Goal: Communication & Community: Answer question/provide support

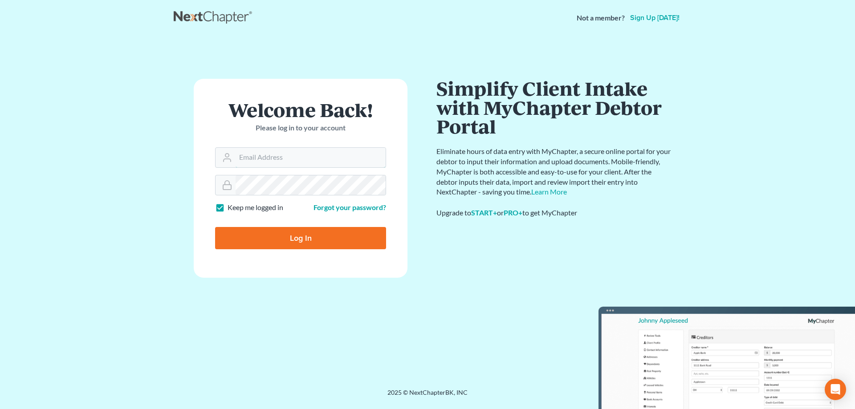
type input "[PERSON_NAME][EMAIL_ADDRESS][DOMAIN_NAME]"
click at [283, 233] on input "Log In" at bounding box center [300, 238] width 171 height 22
type input "Thinking..."
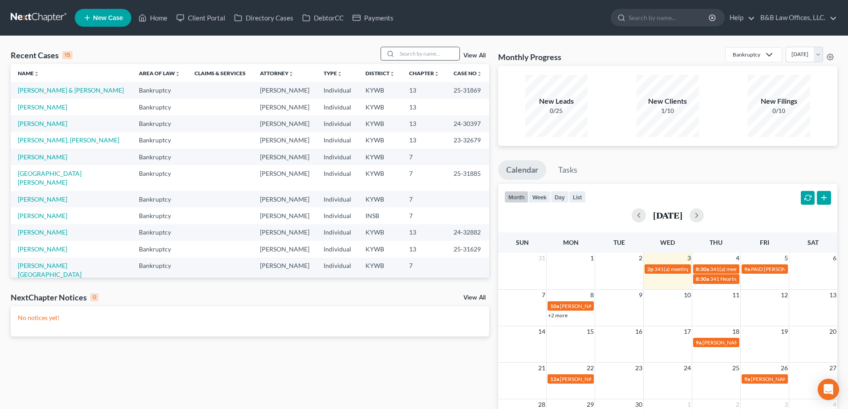
click at [416, 53] on input "search" at bounding box center [428, 53] width 62 height 13
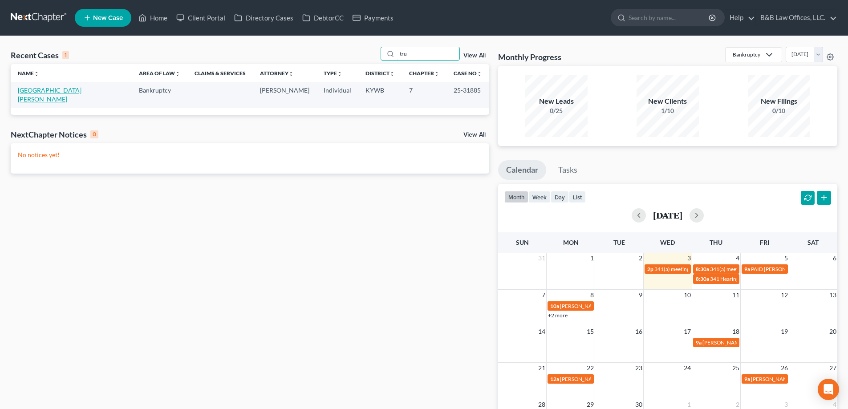
type input "tru"
click at [46, 91] on link "[GEOGRAPHIC_DATA][PERSON_NAME]" at bounding box center [50, 94] width 64 height 16
select select "2"
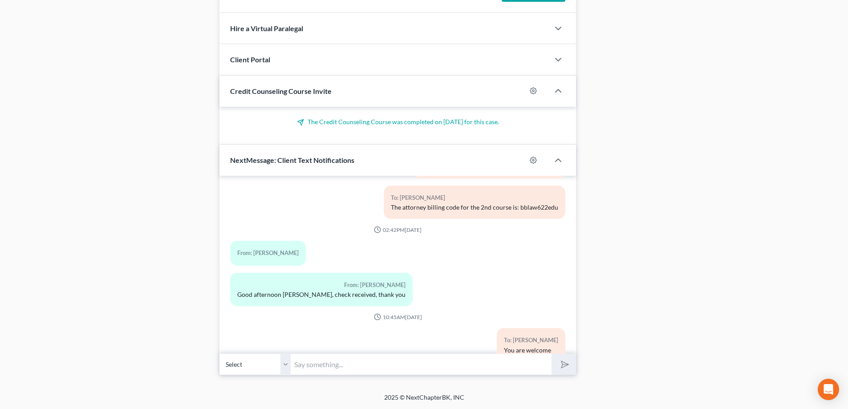
scroll to position [7070, 0]
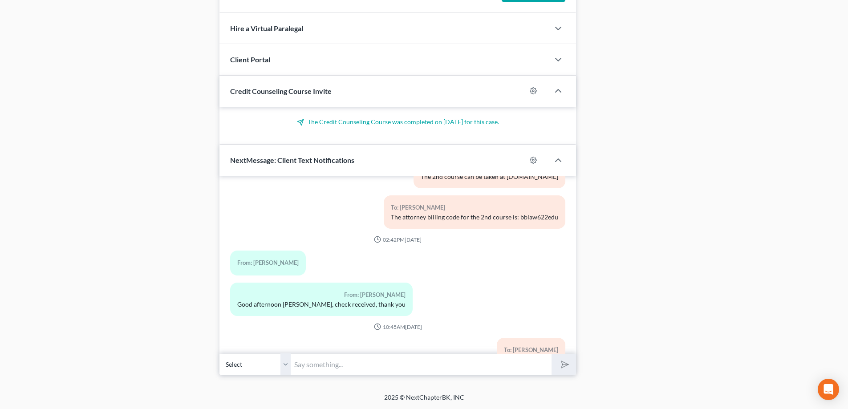
click at [332, 367] on input "text" at bounding box center [421, 365] width 261 height 22
click at [492, 366] on input "REMINDER: your 341(a) meeting to be held on [DATE][DATE] 01:00PM." at bounding box center [421, 365] width 261 height 22
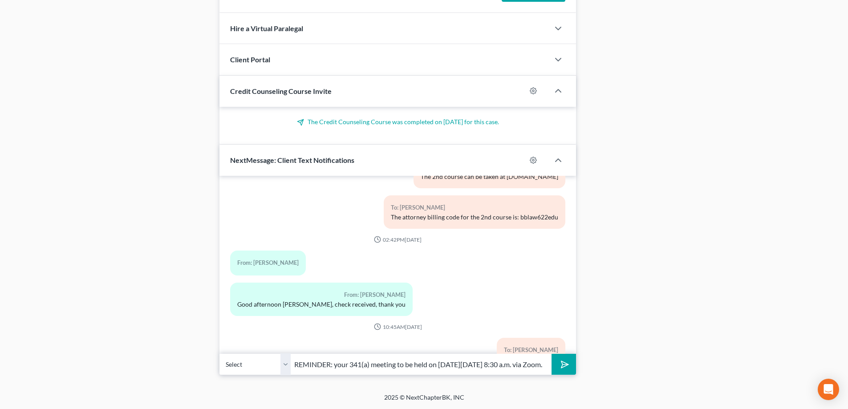
scroll to position [0, 37]
type input "REMINDER: your 341(a) meeting to be held on [DATE][DATE] 8:30 a.m. via Zoom."
click at [552, 354] on button "submit" at bounding box center [564, 364] width 24 height 21
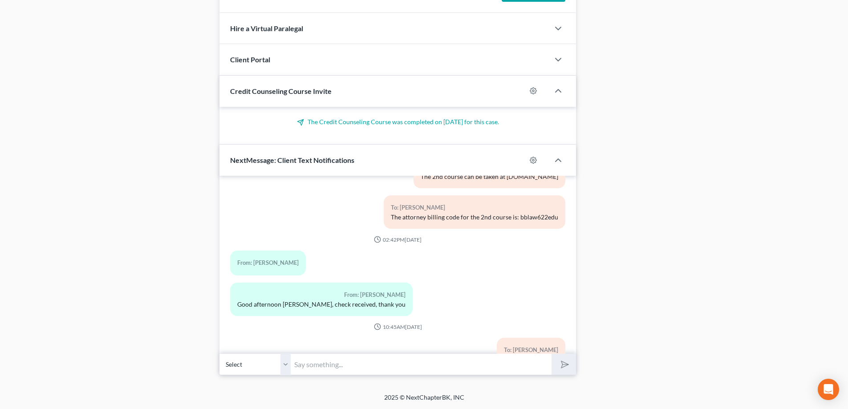
scroll to position [7179, 0]
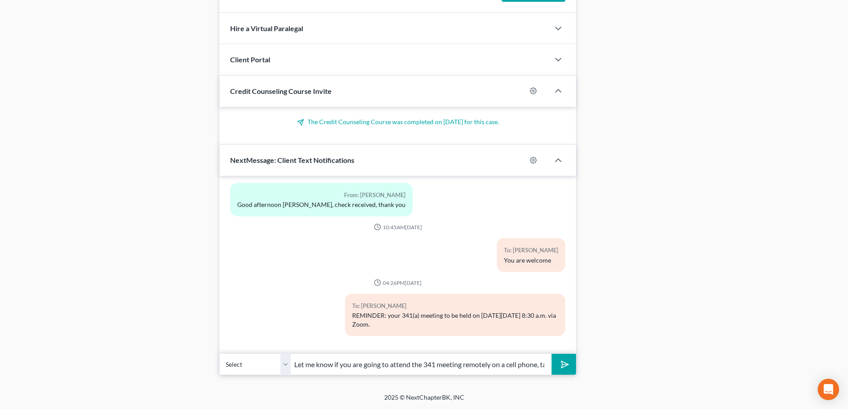
click at [438, 359] on input "Let me know if you are going to attend the 341 meeting remotely on a cell phone…" at bounding box center [421, 365] width 261 height 22
click at [447, 365] on input "Let me know if you are going to attend the 341 meeting remotely on a cell phone…" at bounding box center [421, 365] width 261 height 22
type input "Let me know if you are going to attend the 341 meeting remotely on a cell phone…"
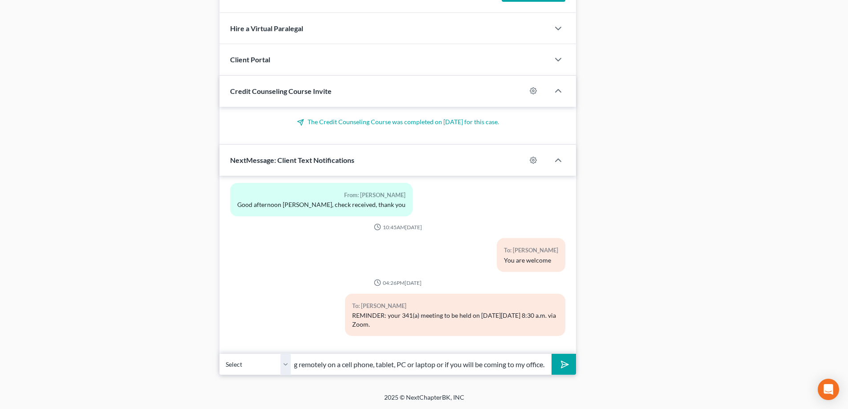
scroll to position [0, 0]
click at [561, 365] on icon "submit" at bounding box center [563, 365] width 12 height 12
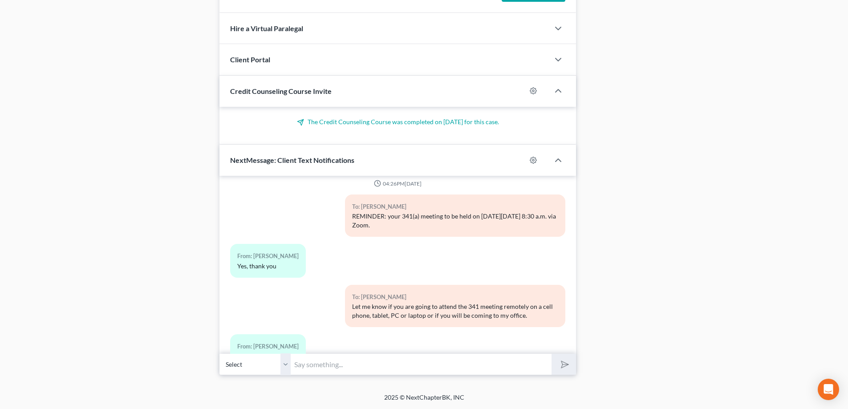
scroll to position [7309, 0]
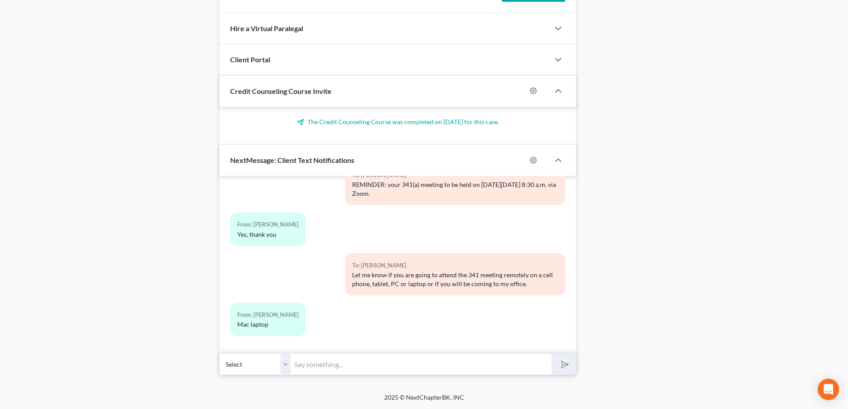
click at [317, 371] on input "text" at bounding box center [421, 365] width 261 height 22
type input "Okay."
click at [552, 354] on button "submit" at bounding box center [564, 364] width 24 height 21
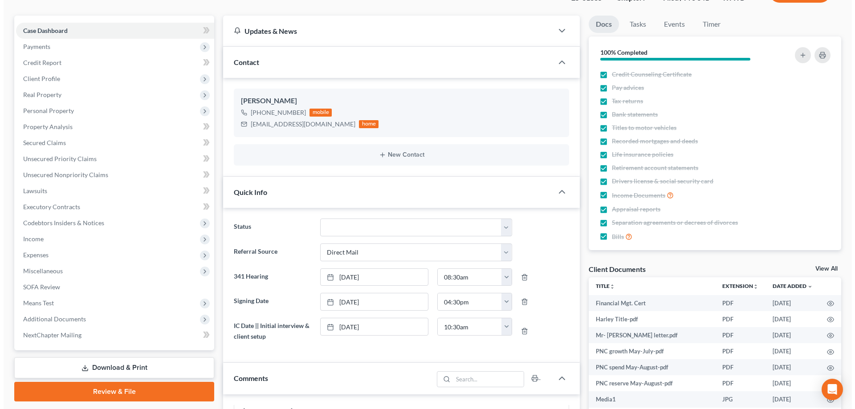
scroll to position [0, 0]
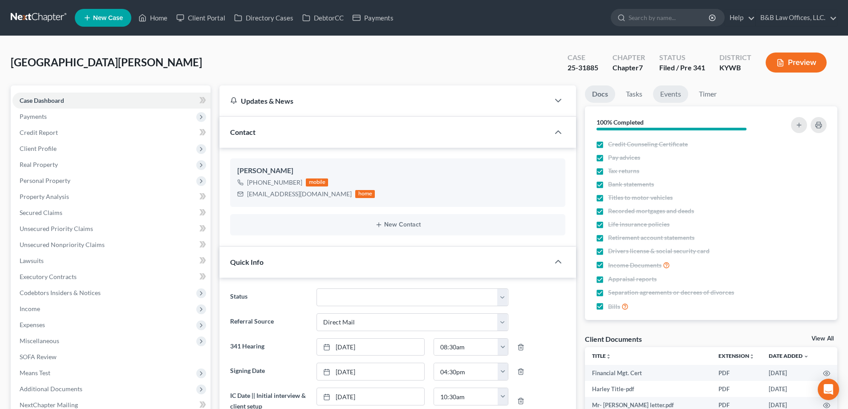
click at [673, 92] on link "Events" at bounding box center [670, 94] width 35 height 17
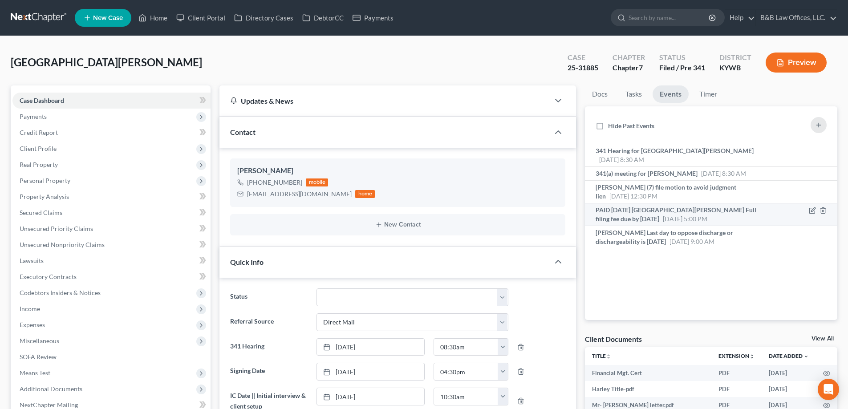
click at [663, 215] on span "[DATE] 5:00 PM" at bounding box center [685, 219] width 45 height 8
click at [659, 170] on span "341(a) meeting for [PERSON_NAME]" at bounding box center [647, 174] width 102 height 8
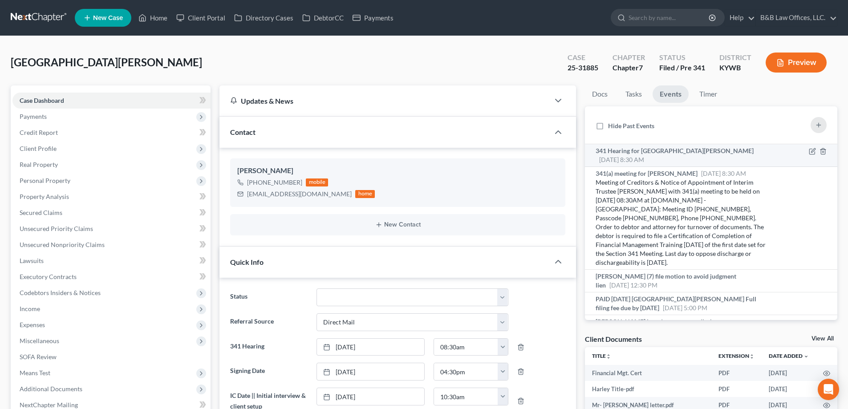
click at [671, 153] on span "341 Hearing for [GEOGRAPHIC_DATA][PERSON_NAME]" at bounding box center [675, 151] width 158 height 8
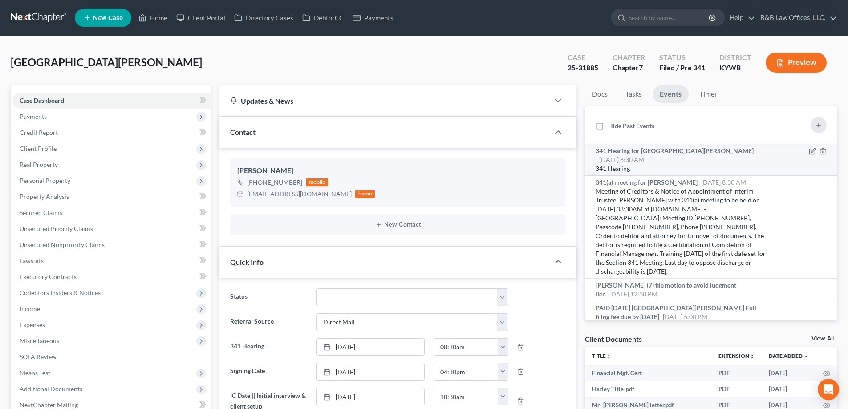
click at [663, 155] on div "341 Hearing for [GEOGRAPHIC_DATA][PERSON_NAME] [DATE] 8:30 AM" at bounding box center [681, 156] width 171 height 18
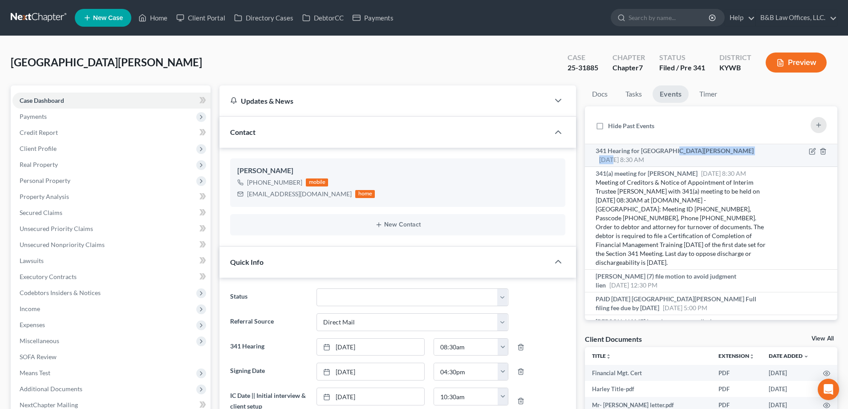
click at [663, 155] on div "341 Hearing for [GEOGRAPHIC_DATA][PERSON_NAME] [DATE] 8:30 AM" at bounding box center [681, 156] width 171 height 18
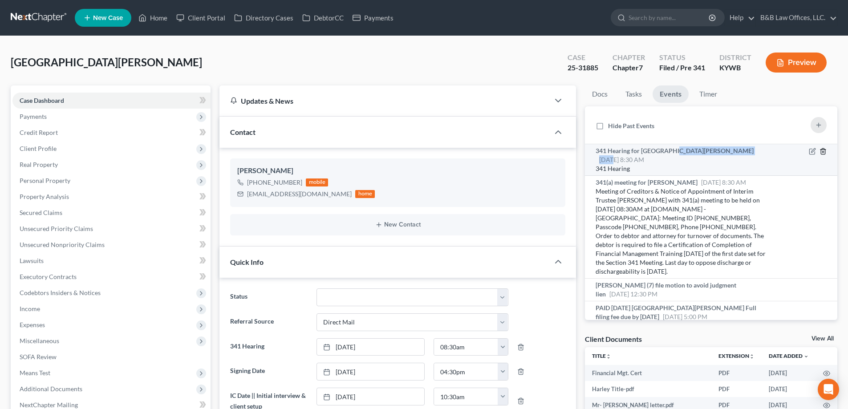
click at [823, 152] on line "button" at bounding box center [823, 152] width 0 height 2
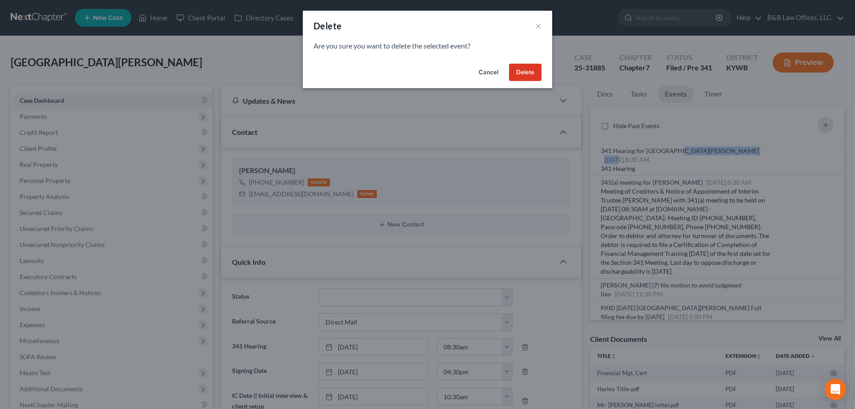
click at [524, 73] on button "Delete" at bounding box center [525, 73] width 33 height 18
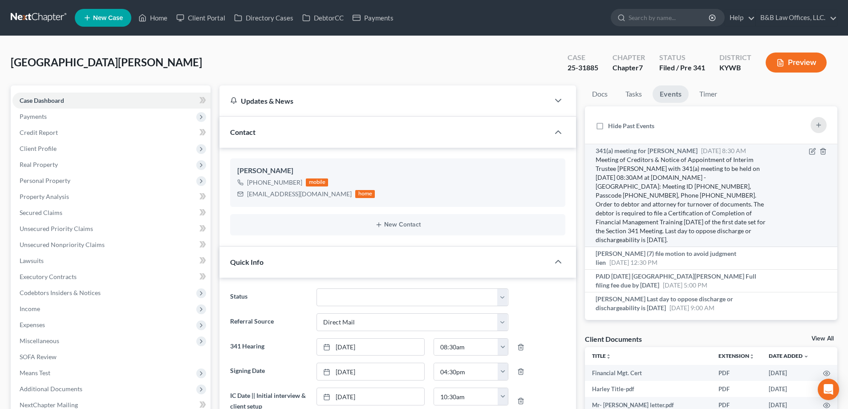
scroll to position [7350, 0]
drag, startPoint x: 722, startPoint y: 179, endPoint x: 622, endPoint y: 185, distance: 100.0
click at [622, 185] on div "Meeting of Creditors & Notice of Appointment of Interim Trustee [PERSON_NAME] w…" at bounding box center [681, 199] width 171 height 89
copy div "Meeting ID [PHONE_NUMBER]"
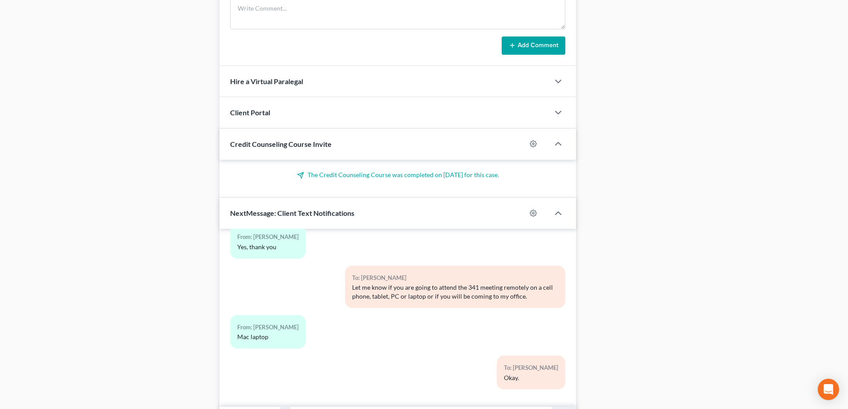
scroll to position [681, 0]
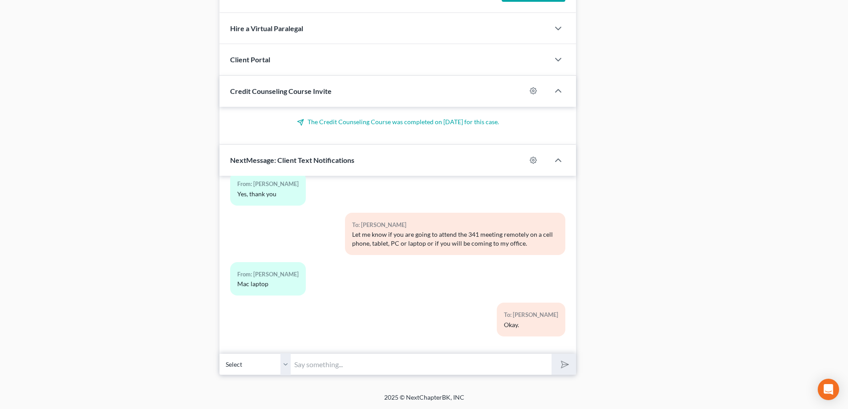
click at [338, 357] on input "text" at bounding box center [421, 365] width 261 height 22
paste input "Meeting ID [PHONE_NUMBER]"
type input "The Meeting ID is: [PHONE_NUMBER]"
click at [563, 363] on icon "submit" at bounding box center [563, 365] width 12 height 12
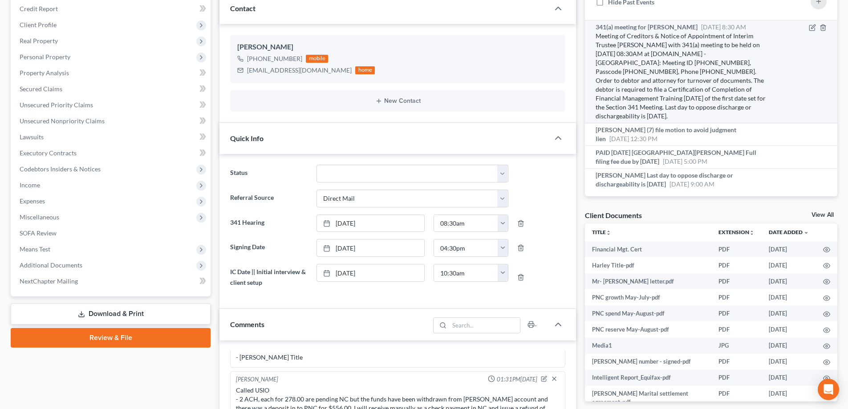
scroll to position [102, 0]
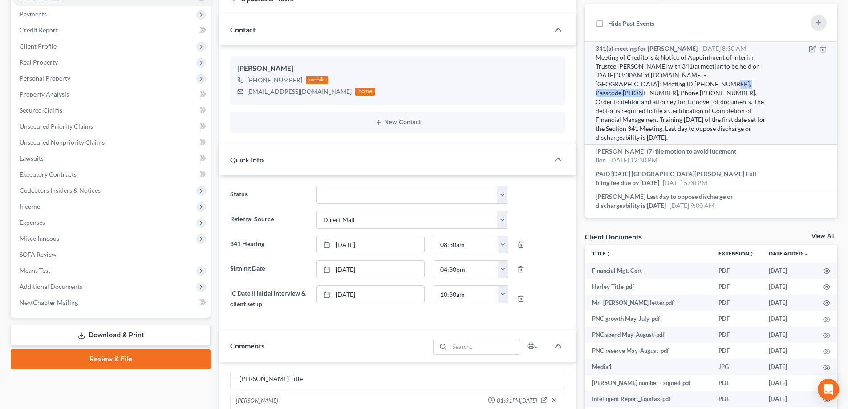
drag, startPoint x: 625, startPoint y: 80, endPoint x: 686, endPoint y: 84, distance: 61.6
click at [686, 84] on div "Meeting of Creditors & Notice of Appointment of Interim Trustee [PERSON_NAME] w…" at bounding box center [681, 97] width 171 height 89
copy div "Passcode 0508437988"
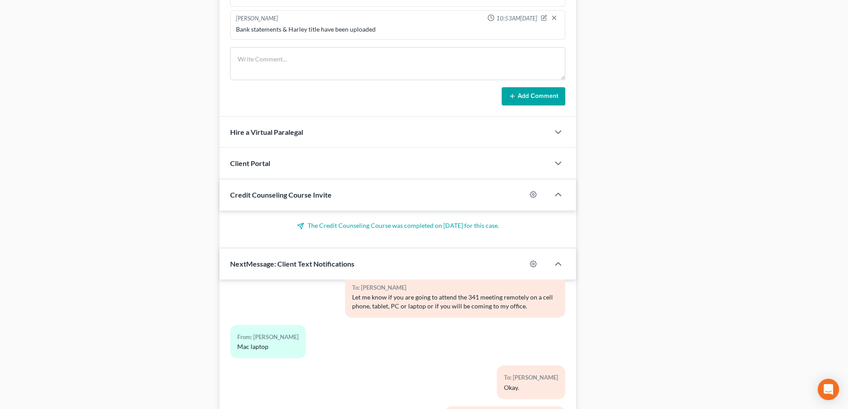
scroll to position [681, 0]
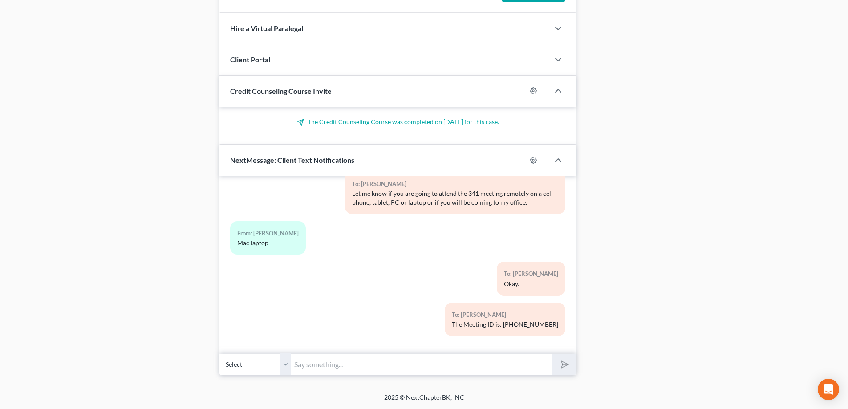
click at [315, 365] on input "text" at bounding box center [421, 365] width 261 height 22
paste input "Passcode 0508437988"
type input "Passcode 0508437988"
click at [562, 362] on polygon "submit" at bounding box center [563, 364] width 11 height 11
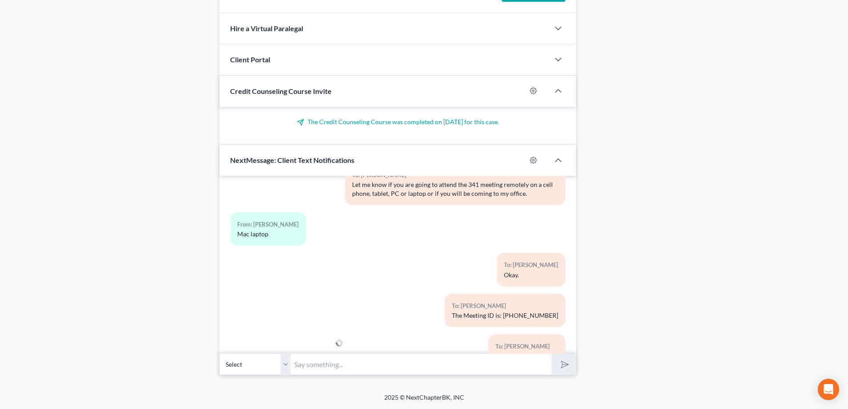
scroll to position [7432, 0]
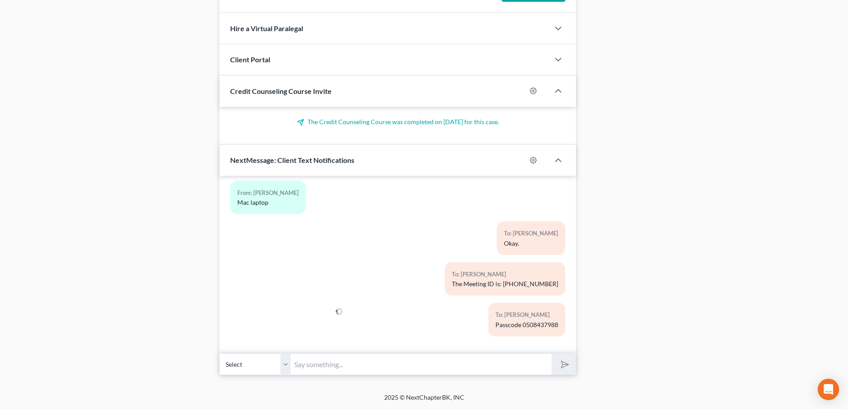
click at [315, 370] on input "text" at bounding box center [421, 365] width 261 height 22
type input "W"
type input "Make sure your name is entered below the Meeting ID."
click at [552, 354] on button "submit" at bounding box center [564, 364] width 24 height 21
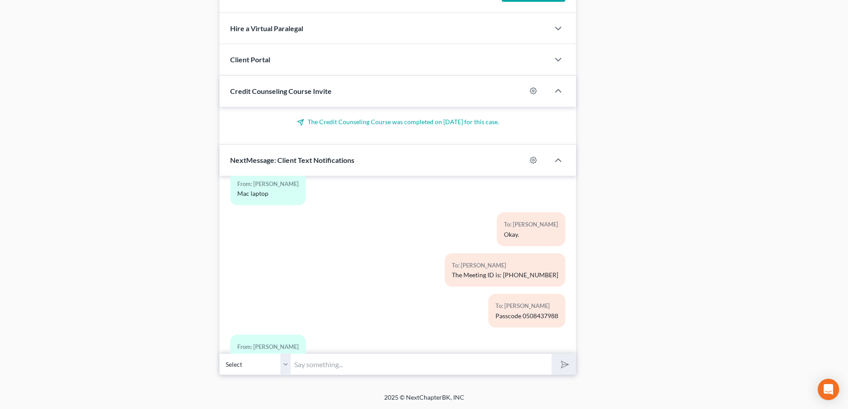
scroll to position [7513, 0]
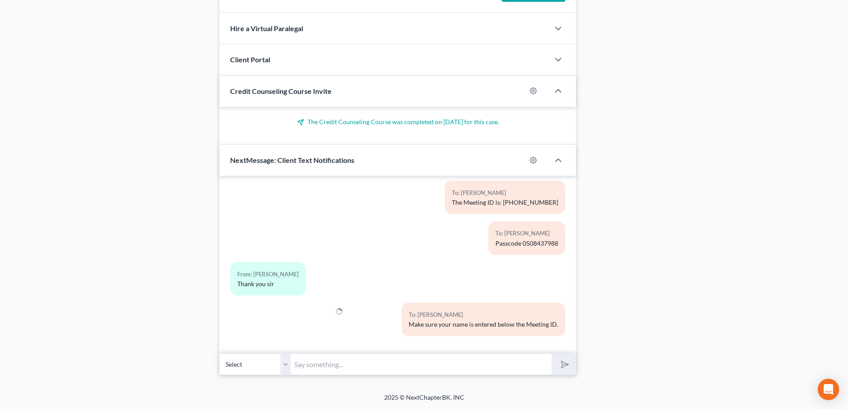
click at [326, 369] on input "text" at bounding box center [421, 365] width 261 height 22
type input "You are welcome."
click at [552, 354] on button "submit" at bounding box center [564, 364] width 24 height 21
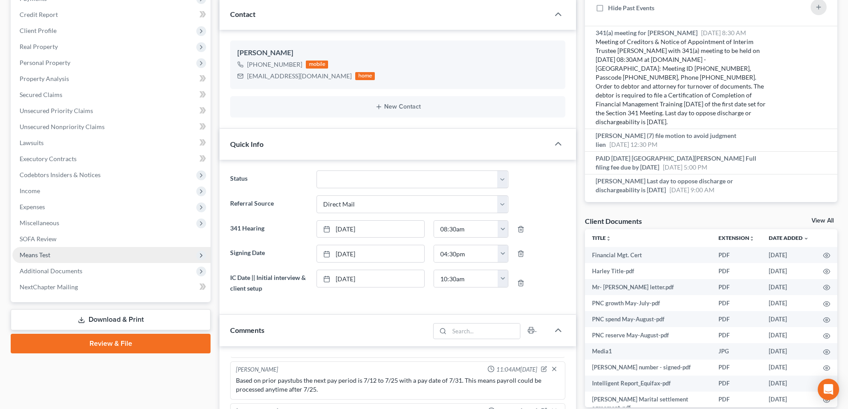
scroll to position [0, 0]
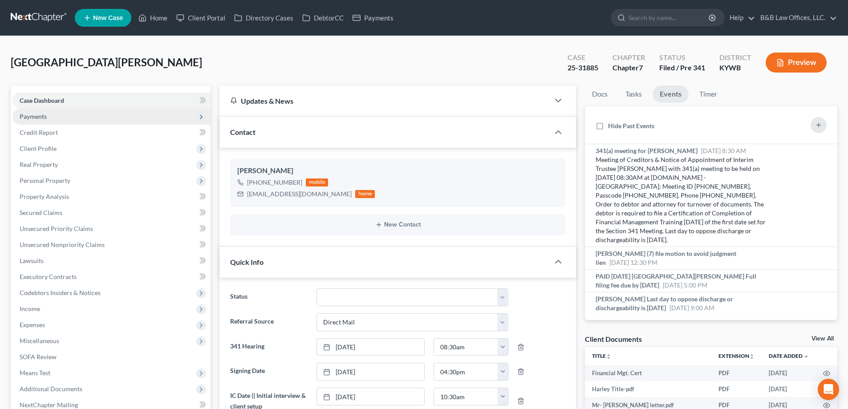
click at [49, 113] on span "Payments" at bounding box center [111, 117] width 198 height 16
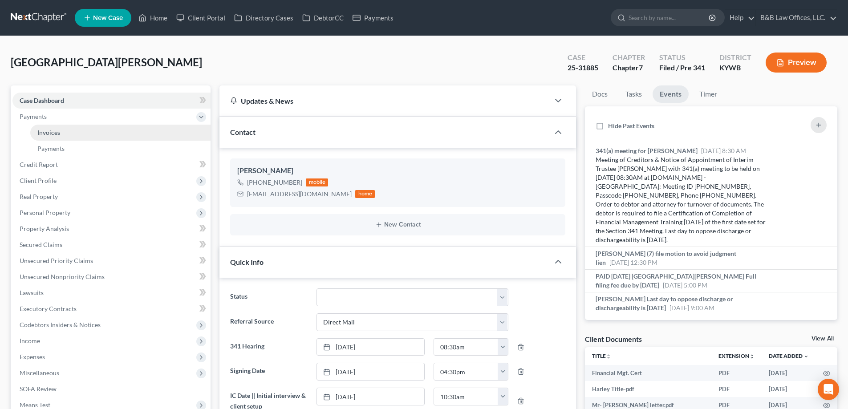
click at [62, 129] on link "Invoices" at bounding box center [120, 133] width 180 height 16
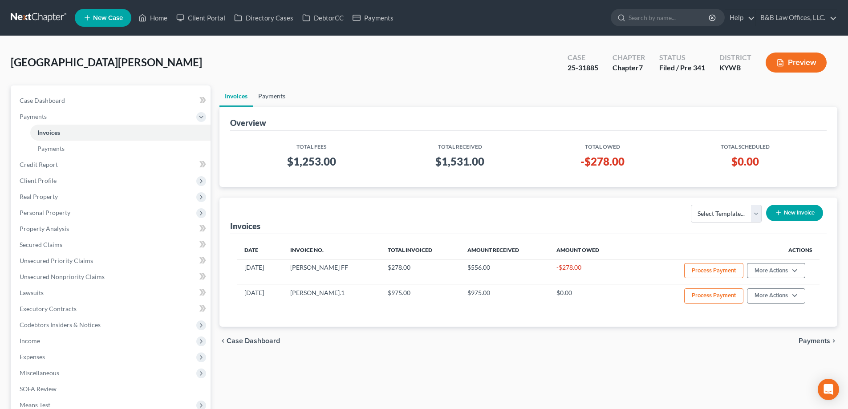
click at [268, 96] on link "Payments" at bounding box center [272, 96] width 38 height 21
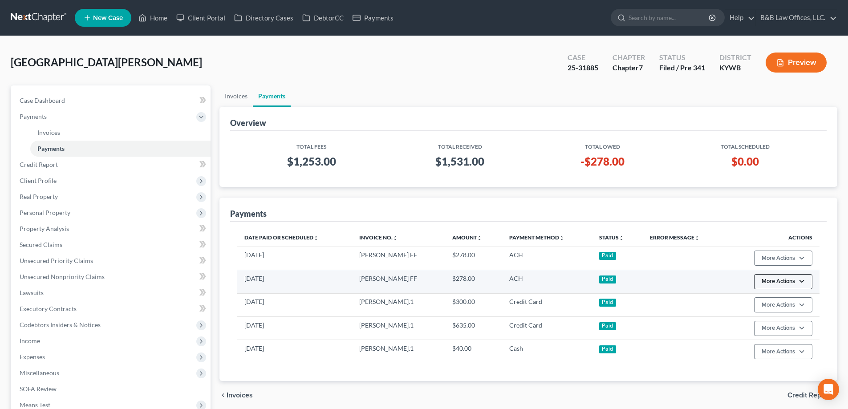
click at [772, 266] on button "More Actions" at bounding box center [783, 258] width 58 height 15
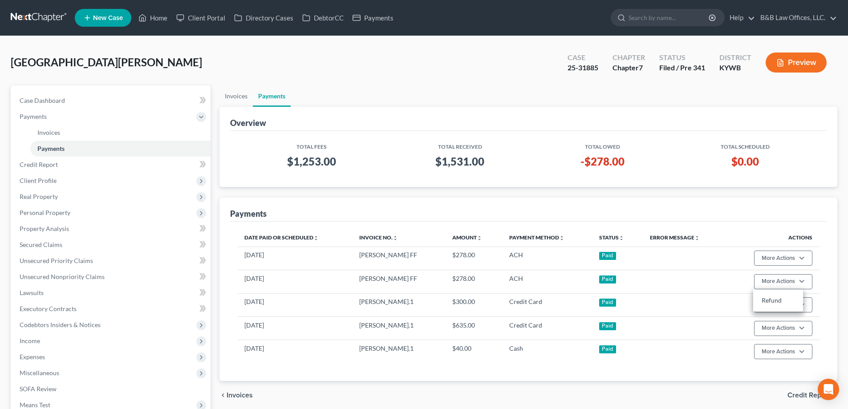
click at [753, 226] on div "Date Paid or Scheduled unfold_more expand_more expand_less Invoice No. unfold_m…" at bounding box center [528, 301] width 597 height 159
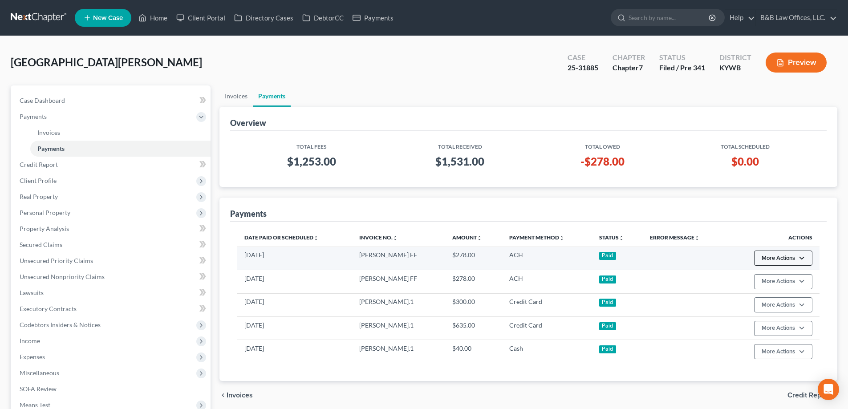
click at [772, 257] on button "More Actions" at bounding box center [783, 258] width 58 height 15
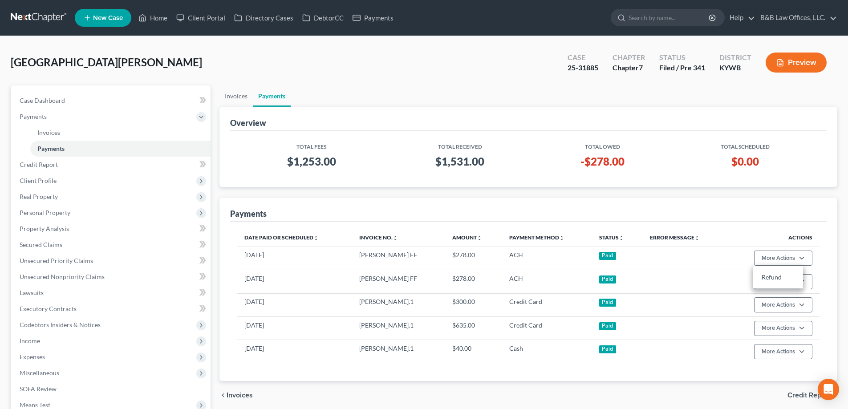
click at [757, 224] on div "Date Paid or Scheduled unfold_more expand_more expand_less Invoice No. unfold_m…" at bounding box center [528, 301] width 597 height 159
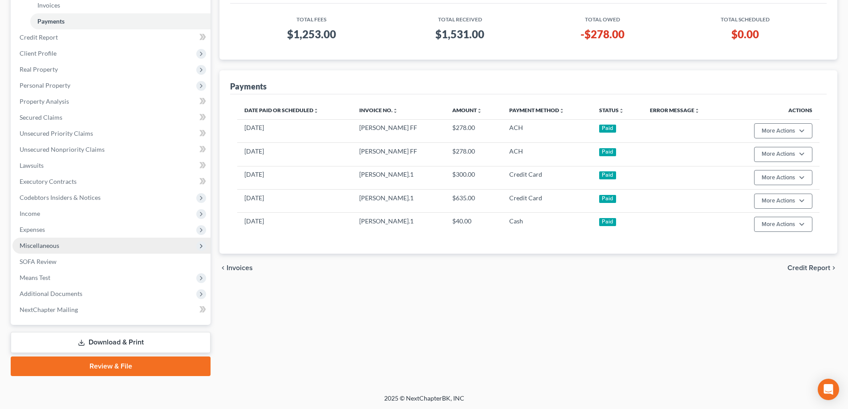
scroll to position [128, 0]
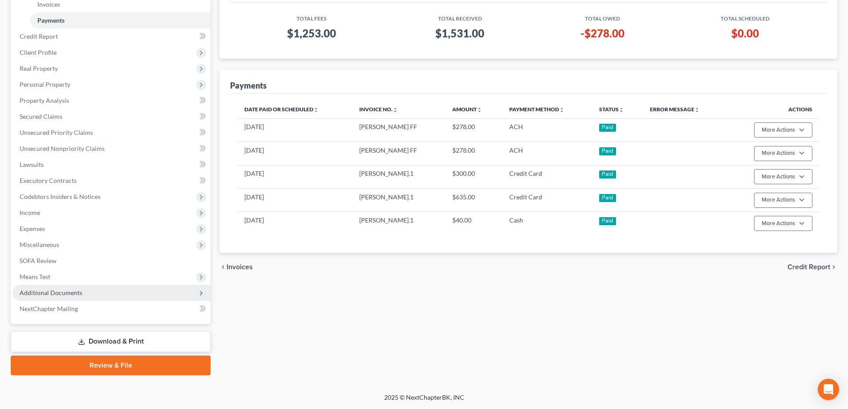
click at [61, 294] on span "Additional Documents" at bounding box center [51, 293] width 63 height 8
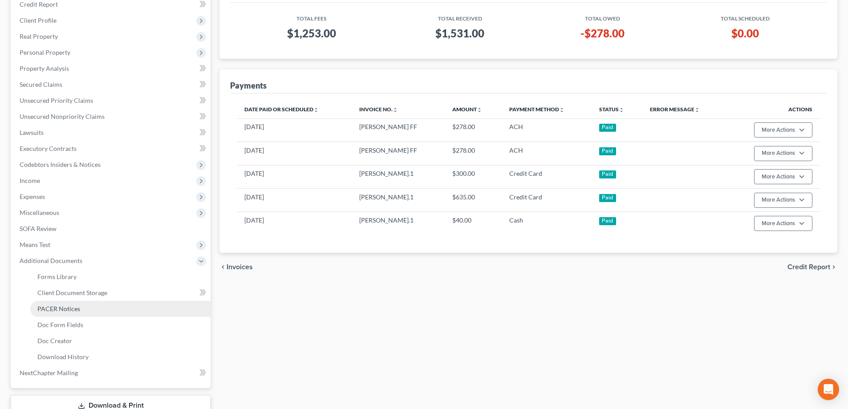
click at [69, 312] on span "PACER Notices" at bounding box center [58, 309] width 43 height 8
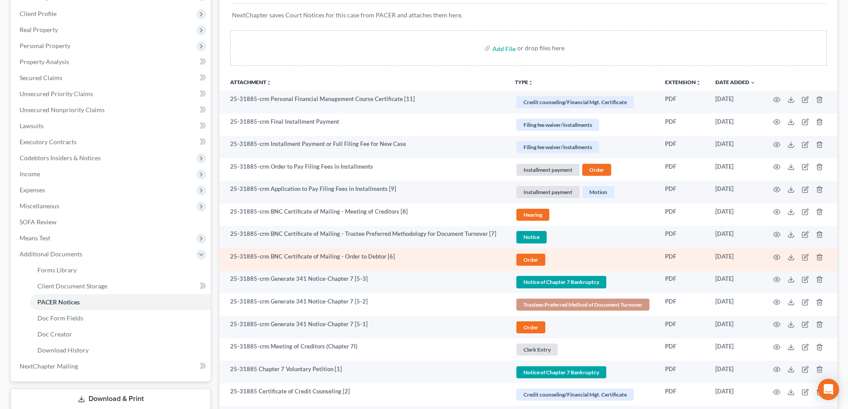
scroll to position [89, 0]
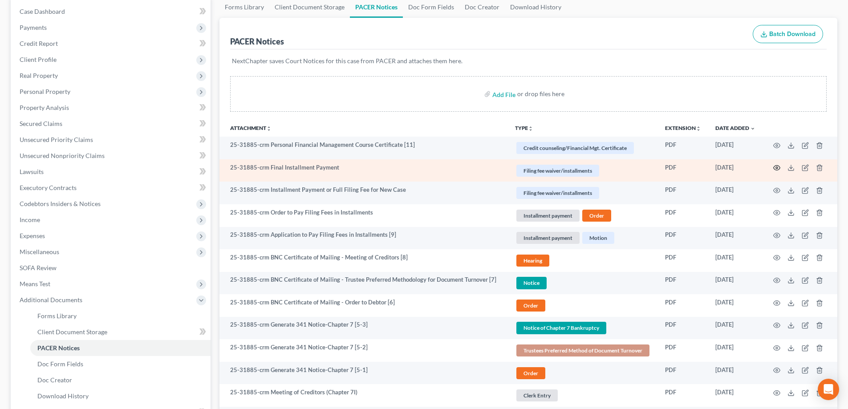
click at [778, 167] on icon "button" at bounding box center [777, 167] width 7 height 7
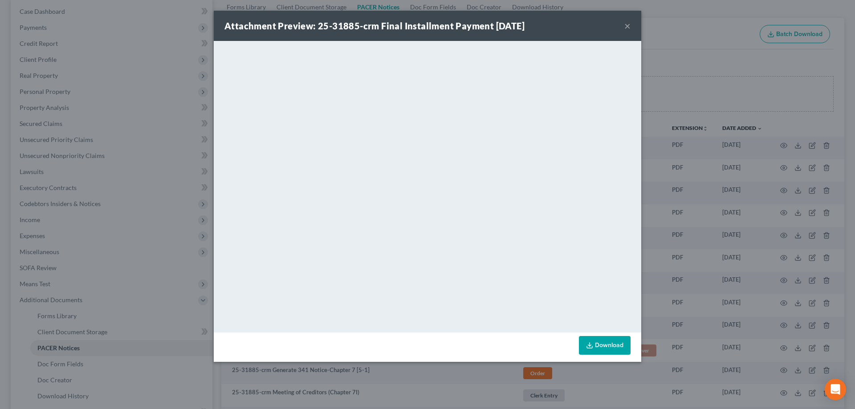
click at [625, 26] on button "×" at bounding box center [627, 25] width 6 height 11
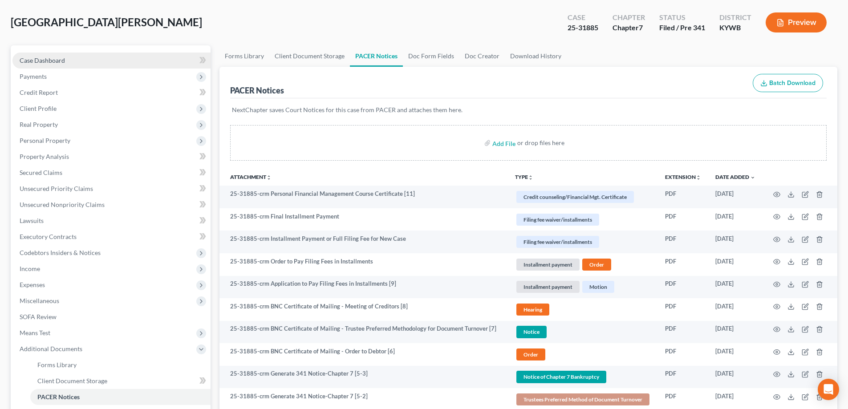
scroll to position [0, 0]
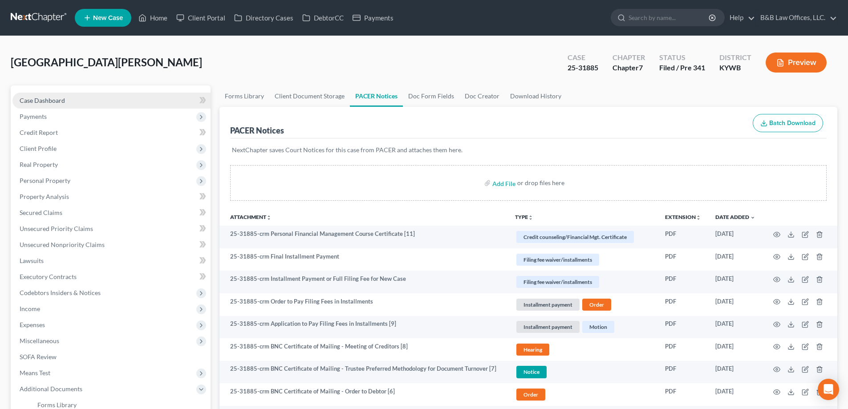
click at [44, 102] on span "Case Dashboard" at bounding box center [42, 101] width 45 height 8
select select "7"
select select "2"
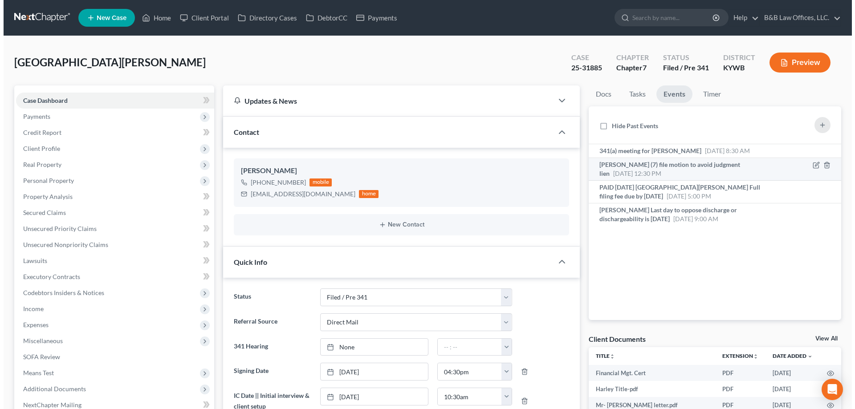
scroll to position [7554, 0]
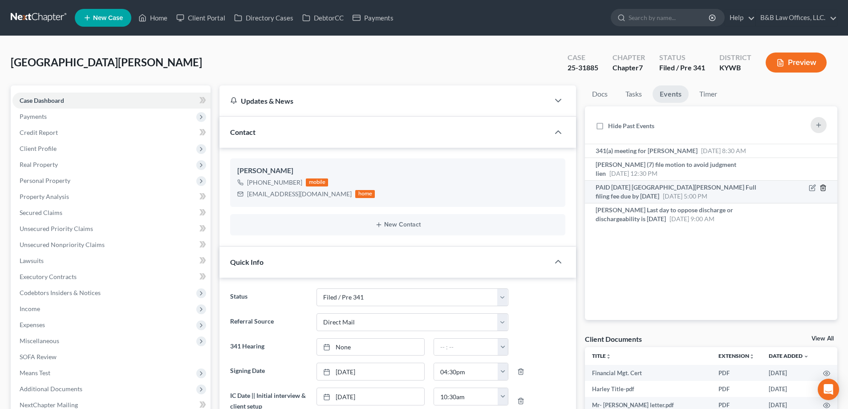
click at [821, 188] on icon "button" at bounding box center [823, 188] width 4 height 6
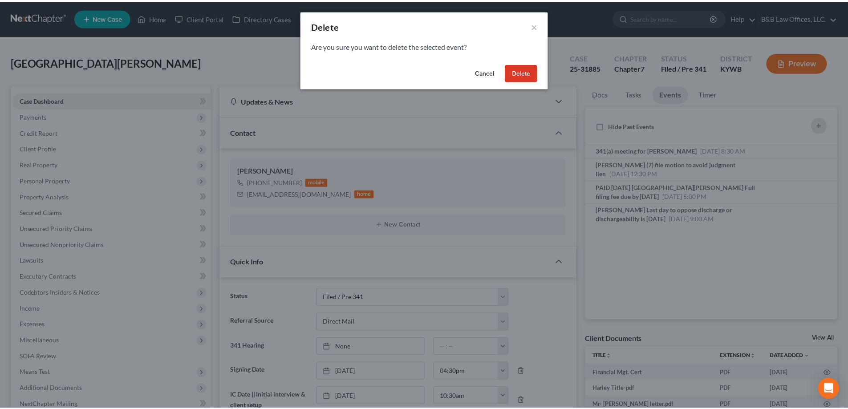
scroll to position [7518, 0]
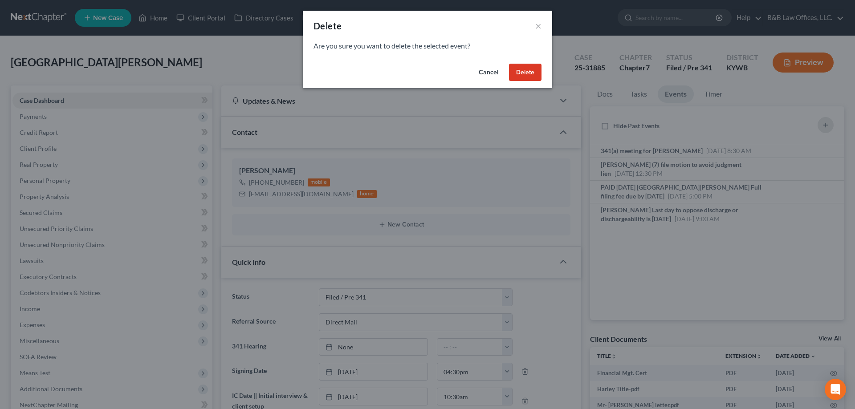
click at [519, 70] on button "Delete" at bounding box center [525, 73] width 33 height 18
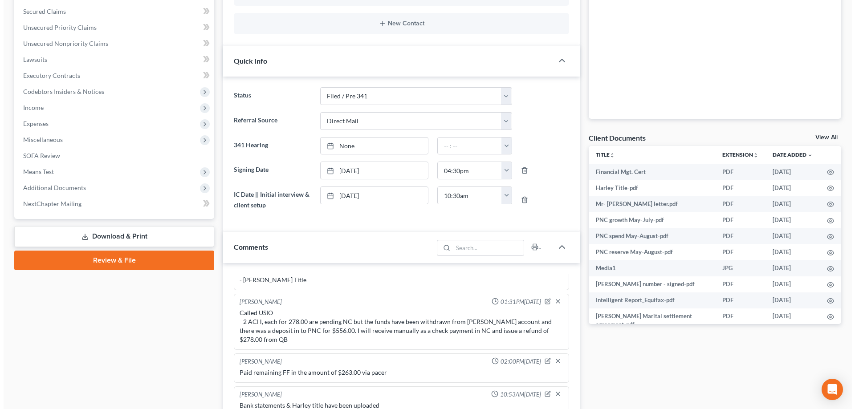
scroll to position [223, 0]
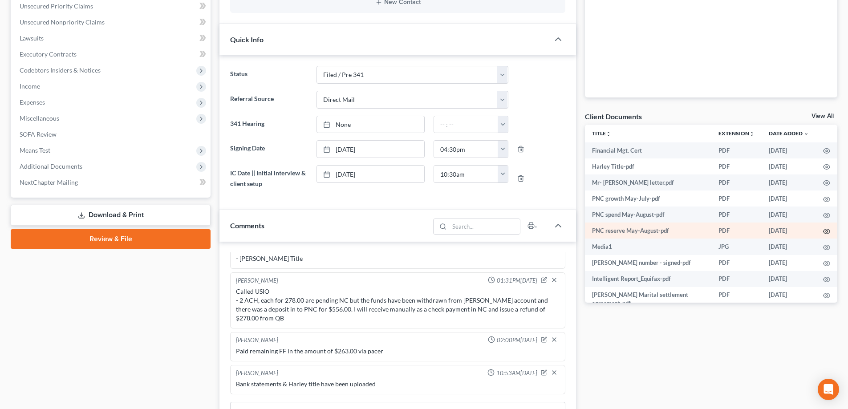
click at [824, 229] on icon "button" at bounding box center [827, 231] width 7 height 5
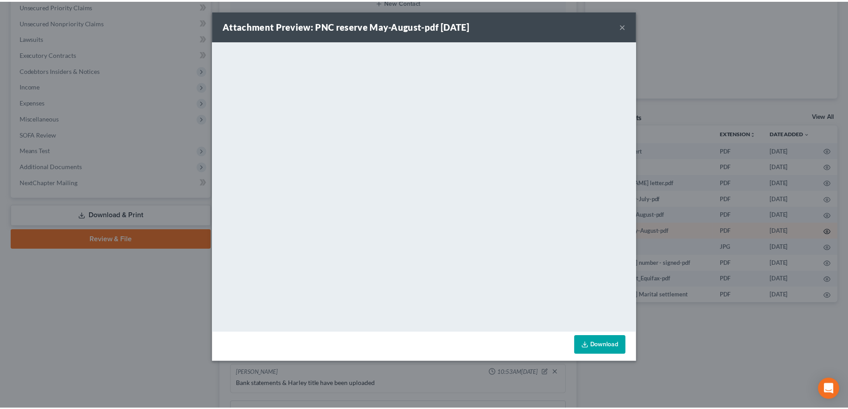
scroll to position [7518, 0]
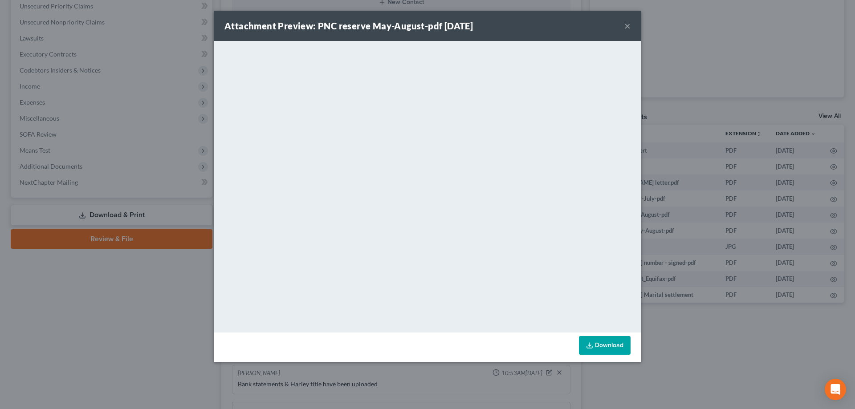
click at [624, 27] on div "Attachment Preview: PNC reserve May-August-pdf [DATE] ×" at bounding box center [428, 26] width 428 height 30
click at [624, 27] on button "×" at bounding box center [627, 25] width 6 height 11
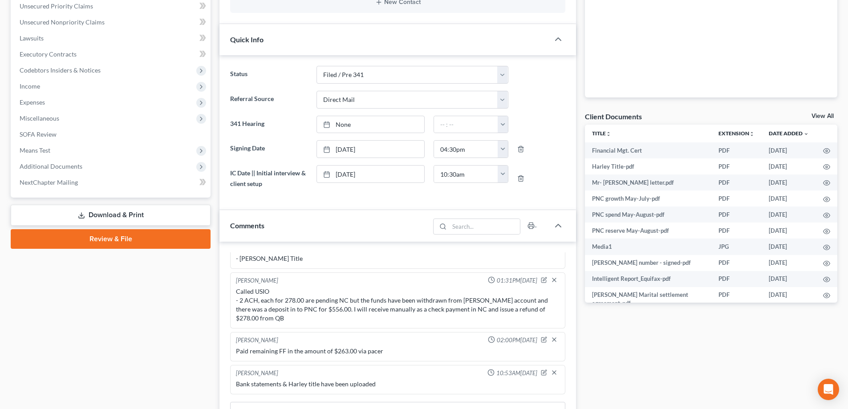
scroll to position [7554, 0]
click at [53, 91] on span "Income" at bounding box center [111, 86] width 198 height 16
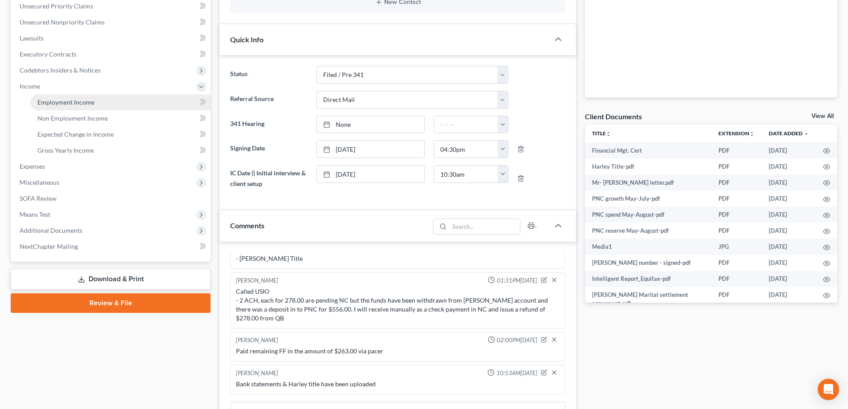
click at [64, 98] on span "Employment Income" at bounding box center [65, 102] width 57 height 8
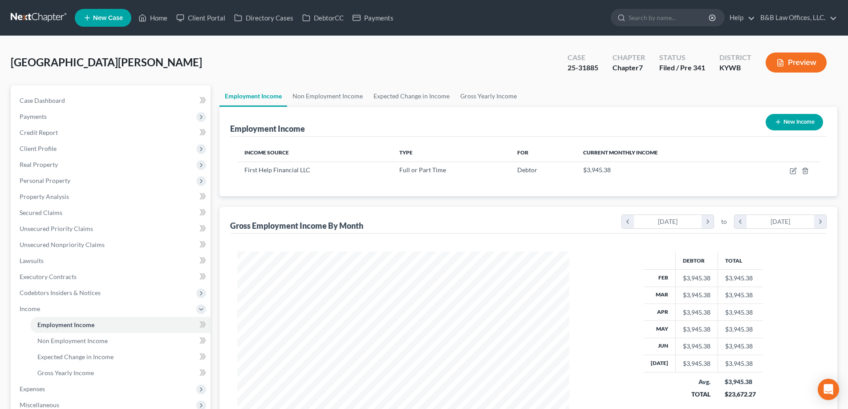
scroll to position [166, 350]
click at [333, 96] on link "Non Employment Income" at bounding box center [327, 96] width 81 height 21
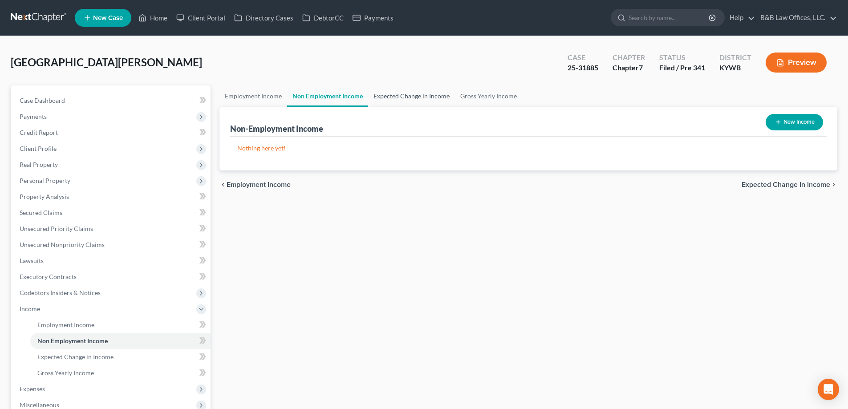
click at [405, 93] on link "Expected Change in Income" at bounding box center [411, 96] width 87 height 21
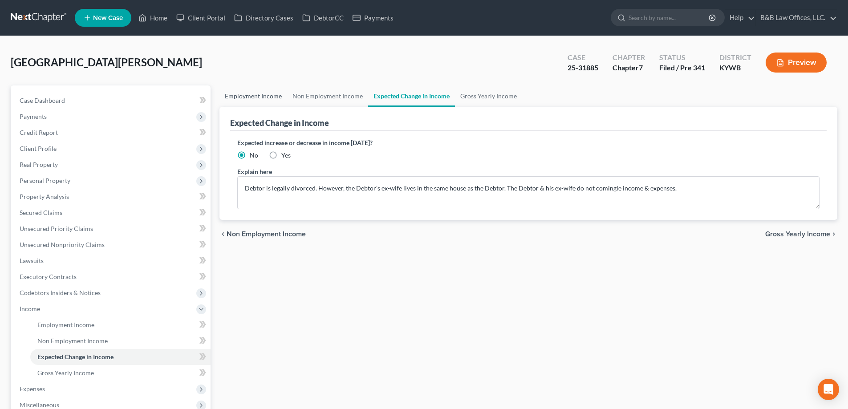
click at [260, 97] on link "Employment Income" at bounding box center [254, 96] width 68 height 21
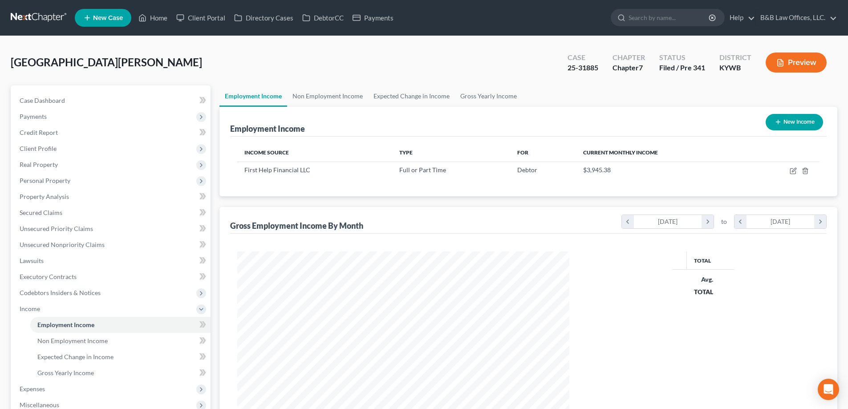
scroll to position [166, 350]
click at [396, 93] on link "Expected Change in Income" at bounding box center [411, 96] width 87 height 21
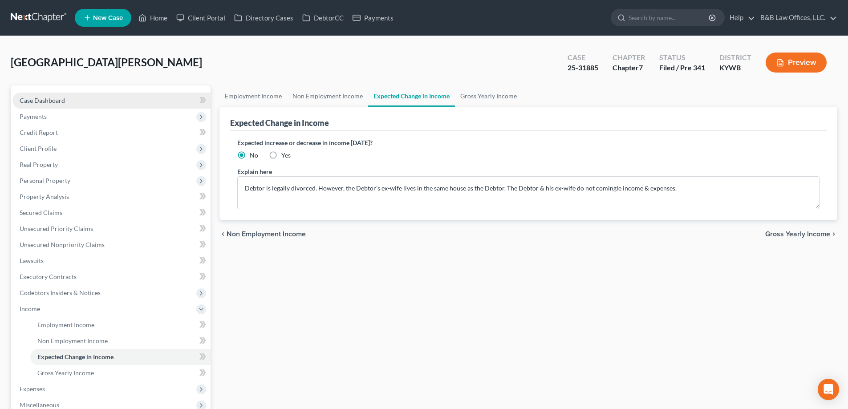
click at [67, 100] on link "Case Dashboard" at bounding box center [111, 101] width 198 height 16
select select "2"
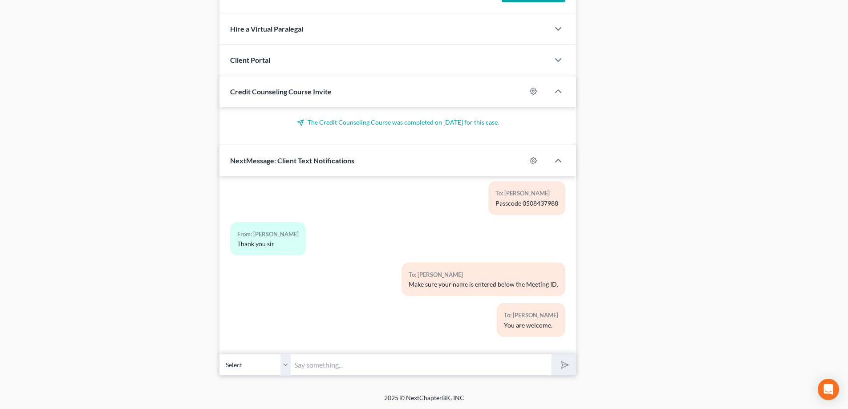
scroll to position [681, 0]
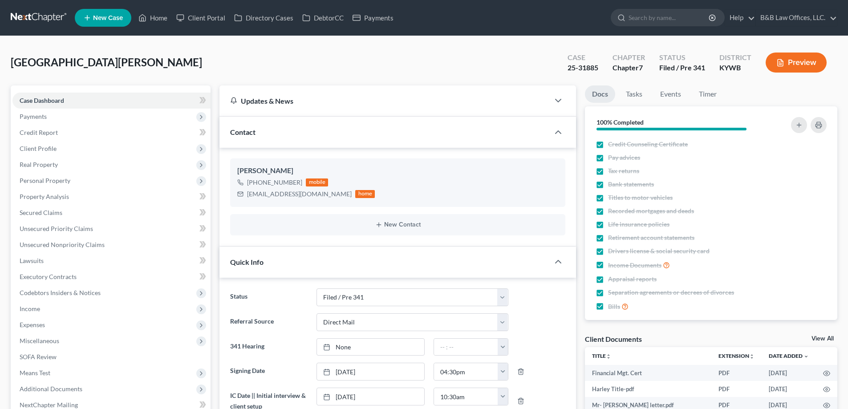
select select "7"
select select "2"
select select "0"
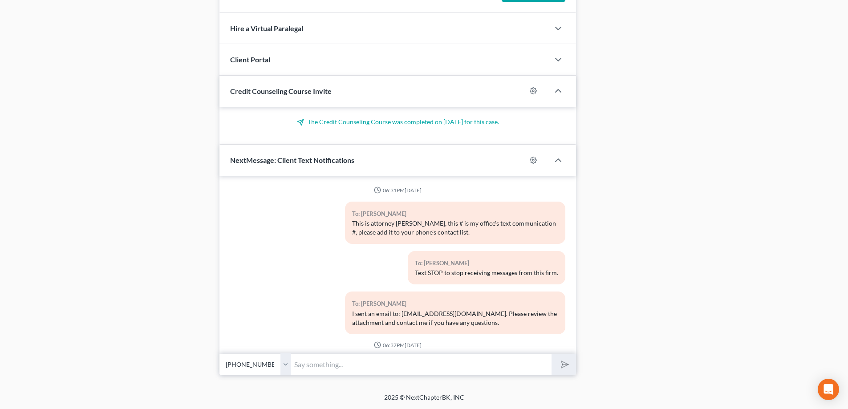
scroll to position [7554, 0]
